Goal: Check status: Check status

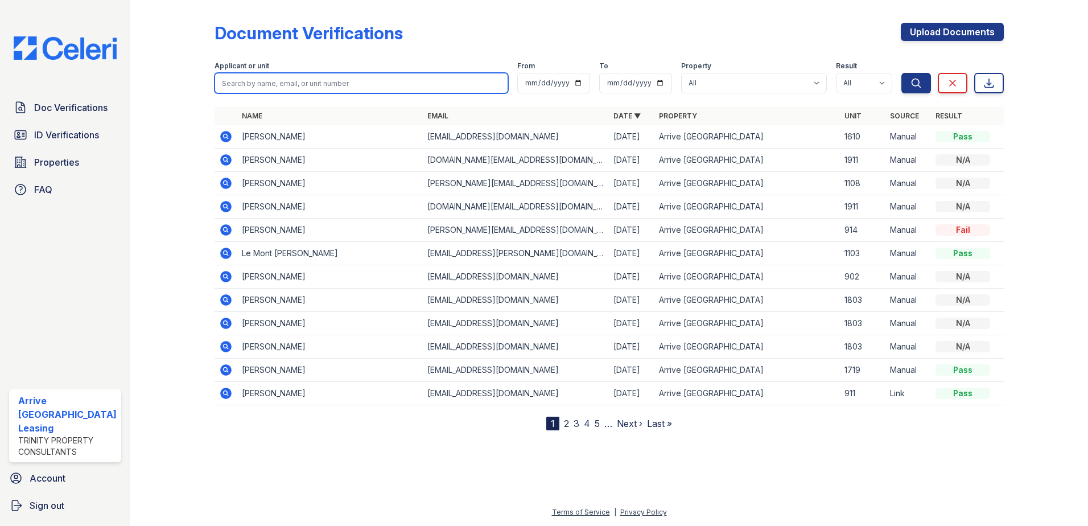
click at [354, 84] on input "search" at bounding box center [362, 83] width 294 height 20
paste input "Cipolletta"
type input "Cipolletta"
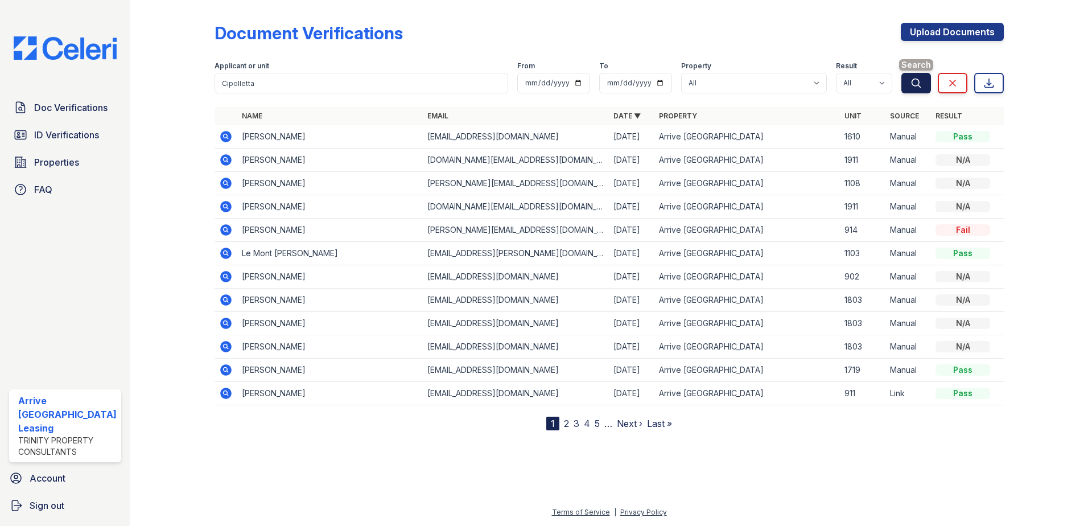
click at [915, 80] on icon "submit" at bounding box center [916, 82] width 11 height 11
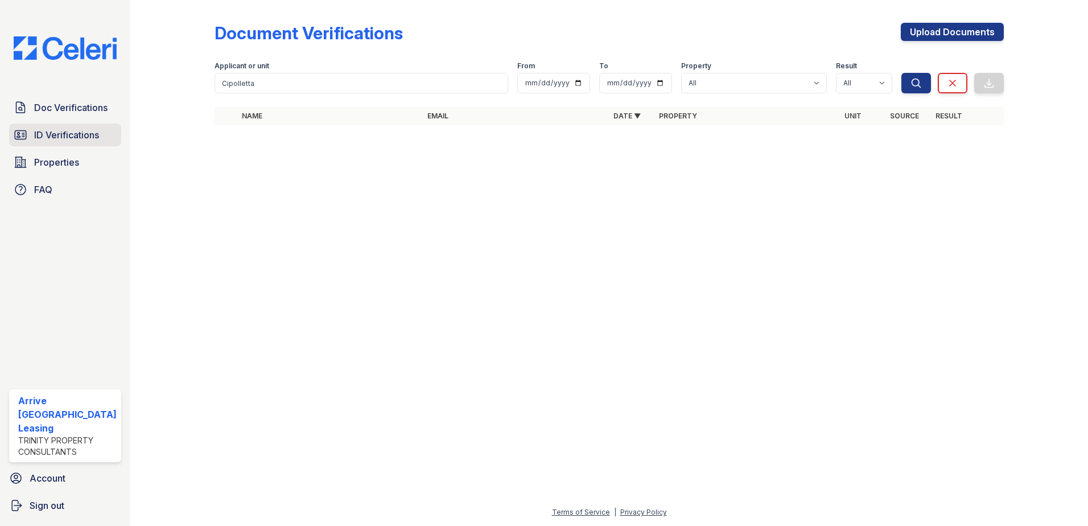
click at [63, 129] on span "ID Verifications" at bounding box center [66, 135] width 65 height 14
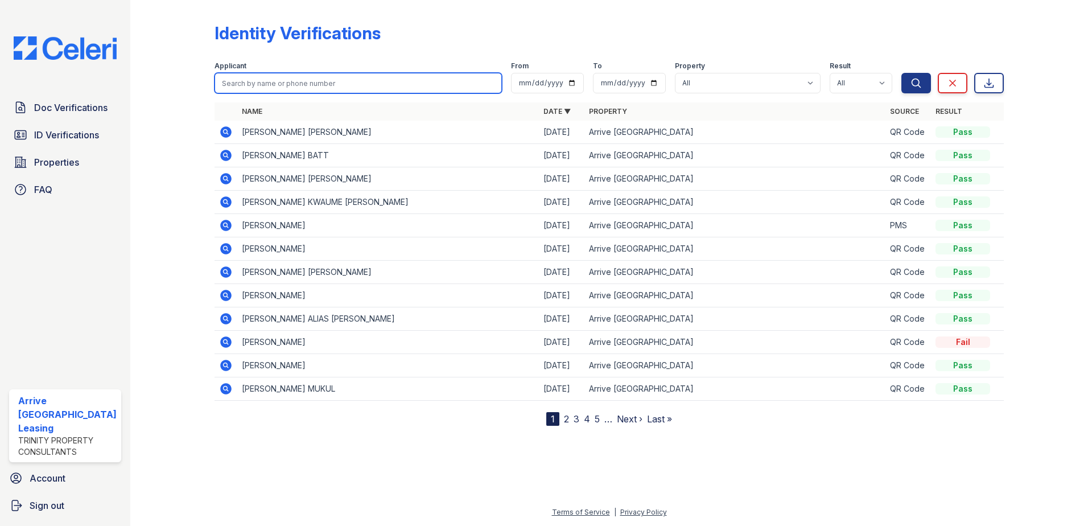
click at [257, 79] on input "search" at bounding box center [359, 83] width 288 height 20
drag, startPoint x: 263, startPoint y: 81, endPoint x: 202, endPoint y: 105, distance: 65.6
click at [197, 106] on div at bounding box center [182, 215] width 66 height 421
click at [226, 133] on icon at bounding box center [226, 132] width 14 height 14
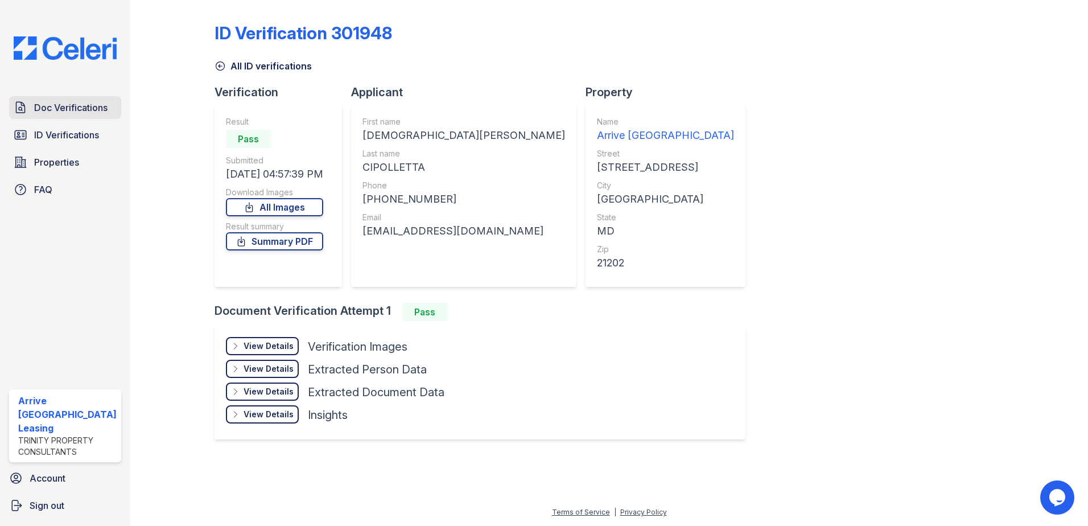
click at [93, 112] on span "Doc Verifications" at bounding box center [70, 108] width 73 height 14
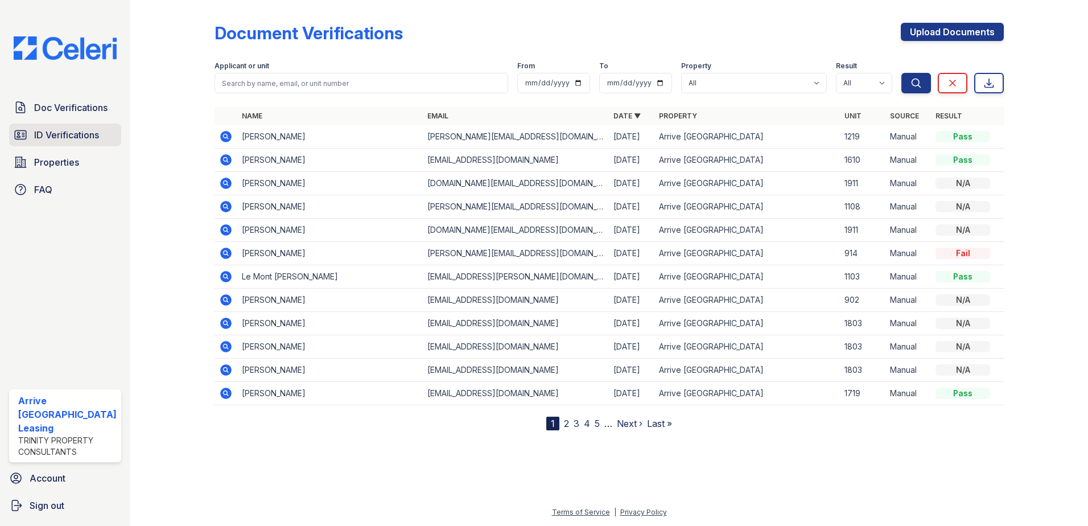
click at [66, 134] on span "ID Verifications" at bounding box center [66, 135] width 65 height 14
